Goal: Communication & Community: Share content

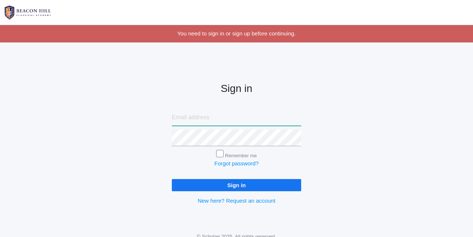
type input "courtney@beaconhillclassical.org"
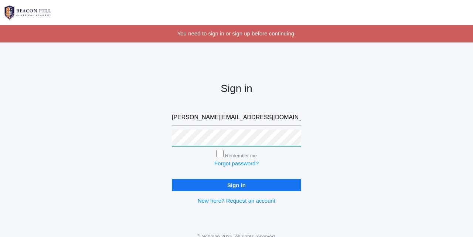
click at [237, 184] on input "Sign in" at bounding box center [236, 185] width 129 height 12
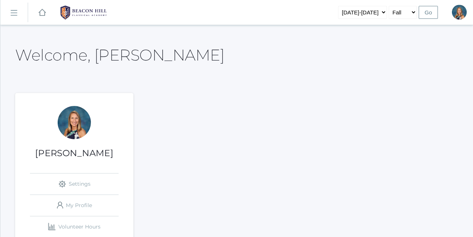
click at [16, 15] on rect at bounding box center [14, 13] width 12 height 12
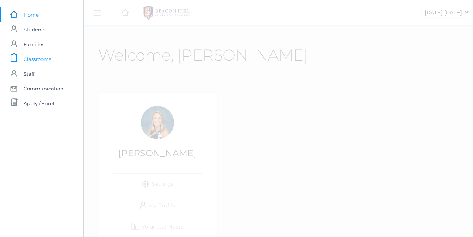
click at [41, 59] on span "Classrooms" at bounding box center [37, 59] width 27 height 15
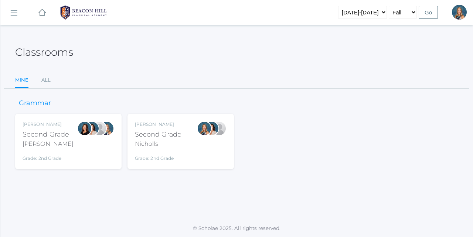
click at [193, 137] on div "Courtney Nicholls Second Grade Nicholls Grade: 2nd Grade 02LA" at bounding box center [181, 141] width 92 height 41
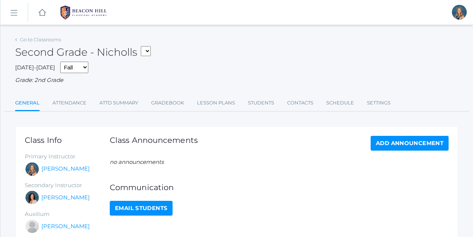
click at [16, 12] on rect at bounding box center [14, 13] width 12 height 12
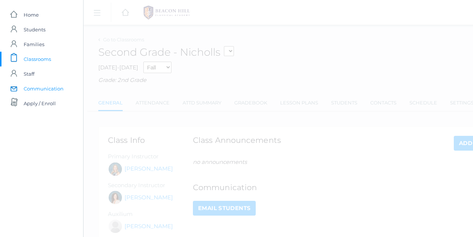
click at [35, 89] on span "Communication" at bounding box center [44, 88] width 40 height 15
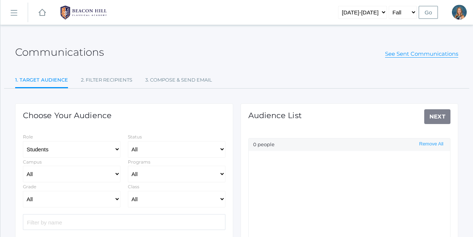
select select "Enrolled"
select select "2"
click at [163, 200] on select "All 01LA - First Grade [PERSON_NAME] 01LA - First Grade [PERSON_NAME] 02LA - Se…" at bounding box center [177, 199] width 98 height 17
select select "1970"
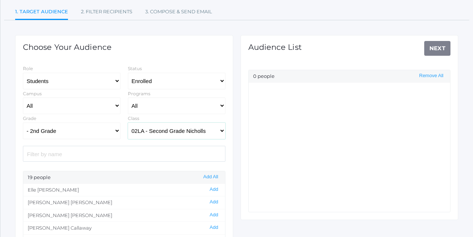
scroll to position [81, 0]
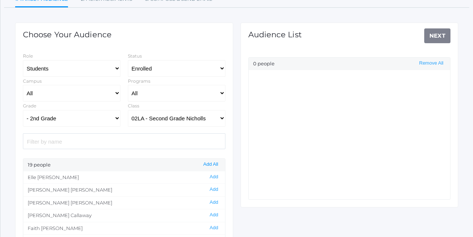
click at [212, 165] on button "Add All" at bounding box center [210, 165] width 19 height 6
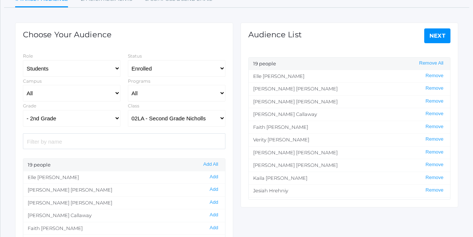
click at [435, 39] on link "Next" at bounding box center [437, 35] width 27 height 15
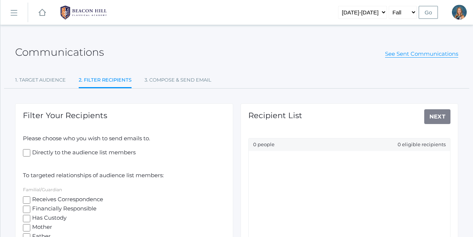
click at [27, 197] on input "Receives Correspondence" at bounding box center [26, 200] width 7 height 7
checkbox input "true"
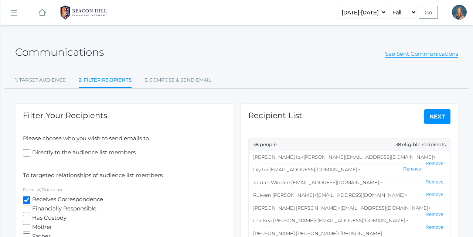
click at [427, 115] on link "Next" at bounding box center [437, 116] width 27 height 15
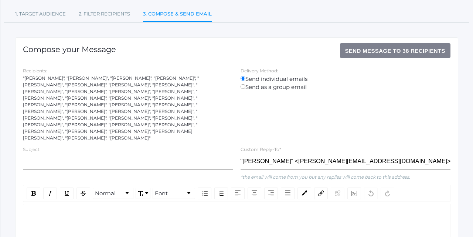
scroll to position [126, 0]
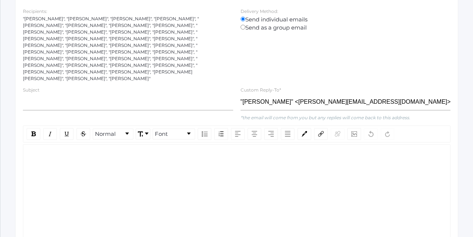
click at [52, 152] on div "rdw-editor" at bounding box center [236, 156] width 415 height 9
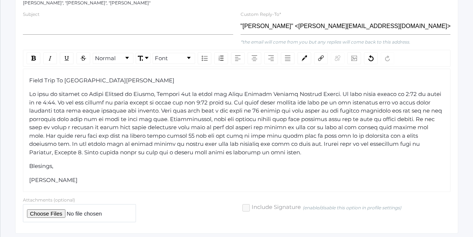
scroll to position [201, 0]
click at [51, 205] on input "file" at bounding box center [79, 214] width 113 height 18
type input "C:\fakepath\Field Trip Permission Form and Driver Form.pdf"
click at [332, 91] on span "rdw-editor" at bounding box center [236, 123] width 414 height 65
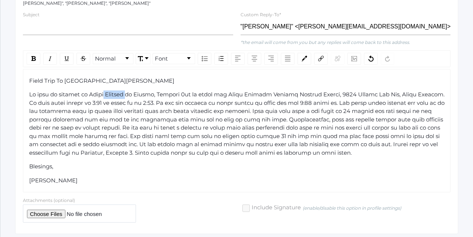
drag, startPoint x: 131, startPoint y: 74, endPoint x: 107, endPoint y: 76, distance: 23.7
click at [187, 77] on div "Field Trip To [GEOGRAPHIC_DATA][PERSON_NAME]" at bounding box center [236, 81] width 415 height 9
click at [130, 91] on span "rdw-editor" at bounding box center [237, 123] width 417 height 65
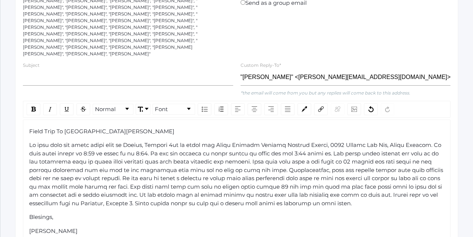
scroll to position [83, 0]
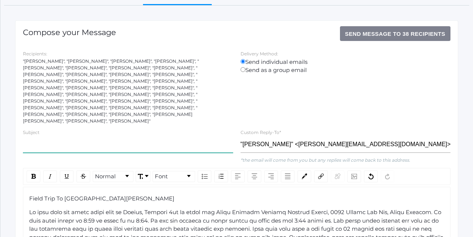
click at [45, 136] on input "text" at bounding box center [128, 144] width 210 height 17
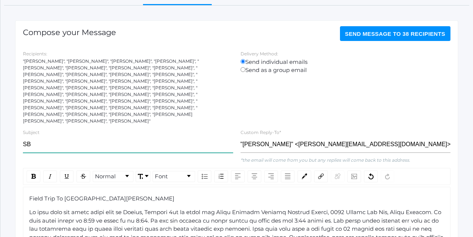
type input "S"
click at [23, 136] on input "Field Trip [DATE]" at bounding box center [128, 144] width 210 height 17
type input "2nd Grade Field Trip [DATE]"
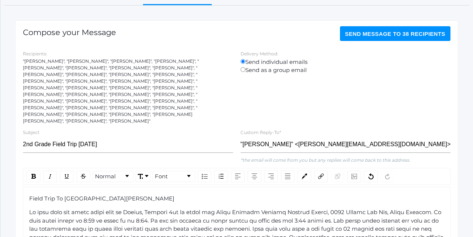
click at [374, 33] on span "Send Message to 38 recipients" at bounding box center [395, 34] width 101 height 6
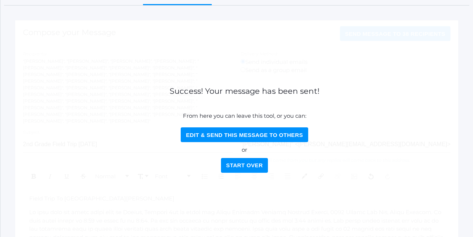
click at [267, 133] on button "Edit & Send this Message to Others" at bounding box center [245, 135] width 128 height 15
select select "Enrolled"
select select "2"
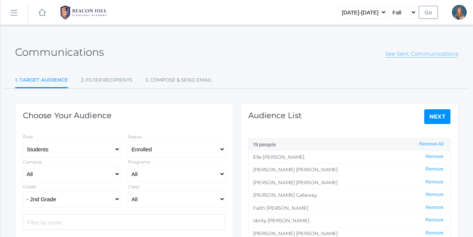
click at [403, 54] on link "See Sent Communications" at bounding box center [421, 53] width 73 height 7
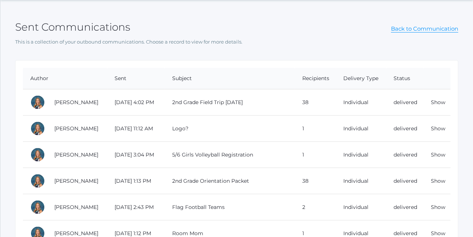
scroll to position [31, 0]
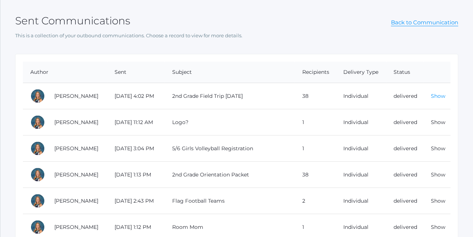
click at [439, 98] on link "Show" at bounding box center [438, 96] width 14 height 7
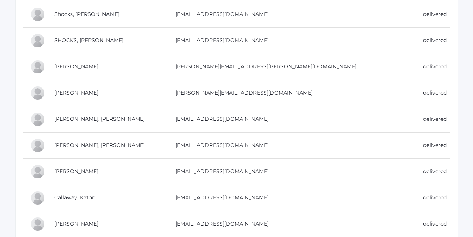
scroll to position [765, 0]
